Goal: Navigation & Orientation: Find specific page/section

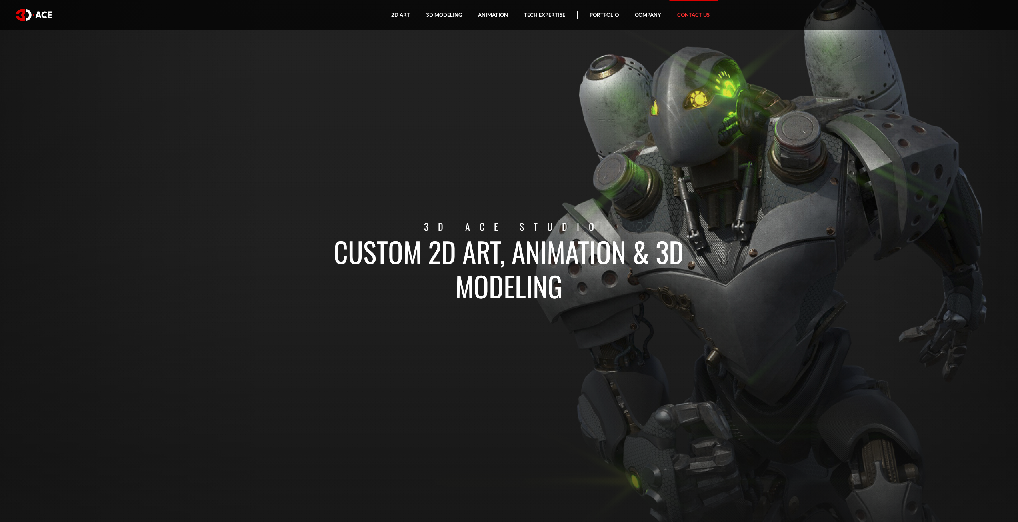
drag, startPoint x: 0, startPoint y: 0, endPoint x: 687, endPoint y: 13, distance: 687.6
click at [687, 13] on link "Contact Us" at bounding box center [693, 15] width 48 height 30
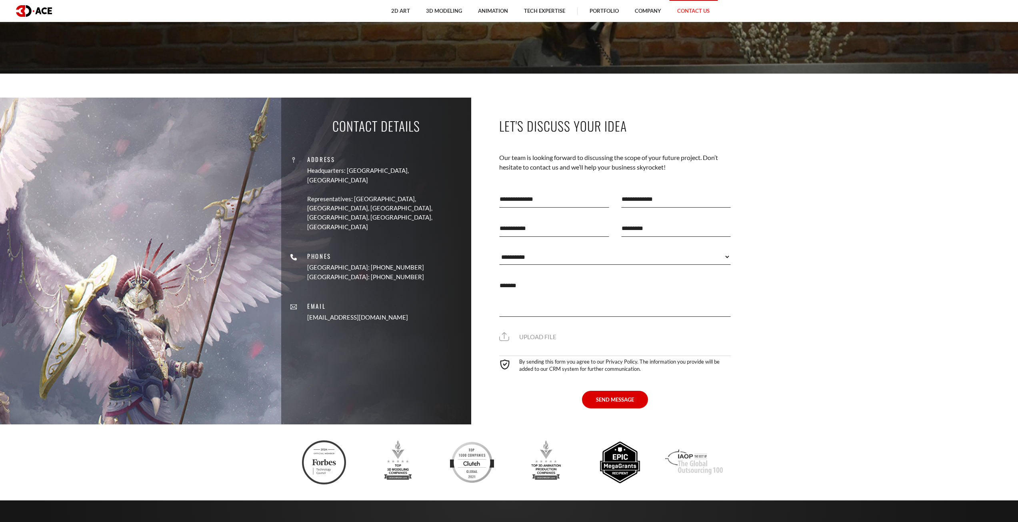
scroll to position [440, 0]
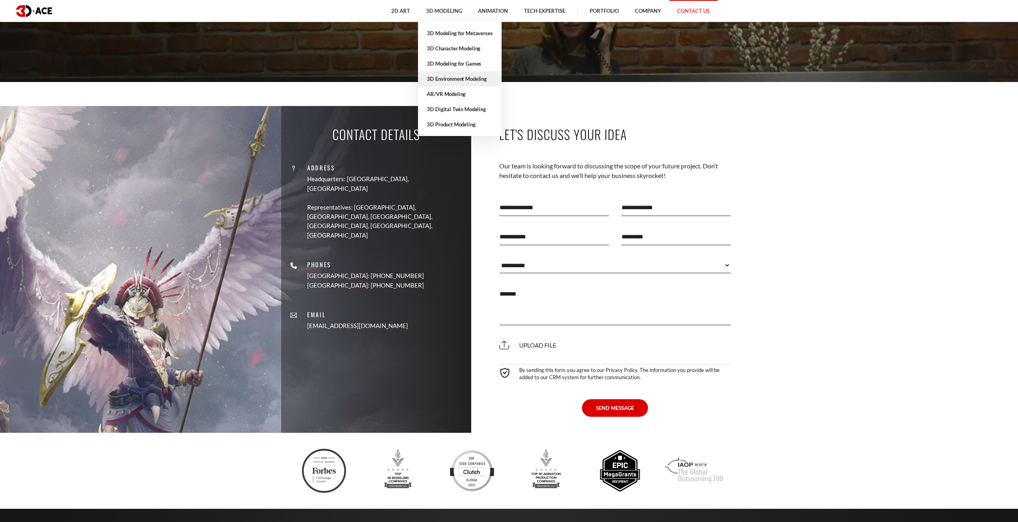
click at [455, 80] on link "3D Environment Modeling" at bounding box center [459, 78] width 83 height 15
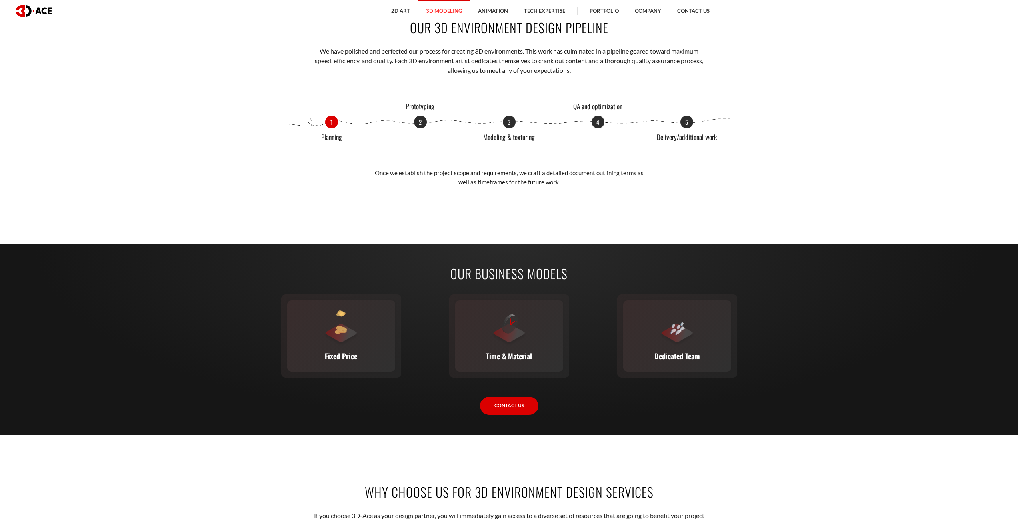
scroll to position [1160, 0]
